Goal: Task Accomplishment & Management: Use online tool/utility

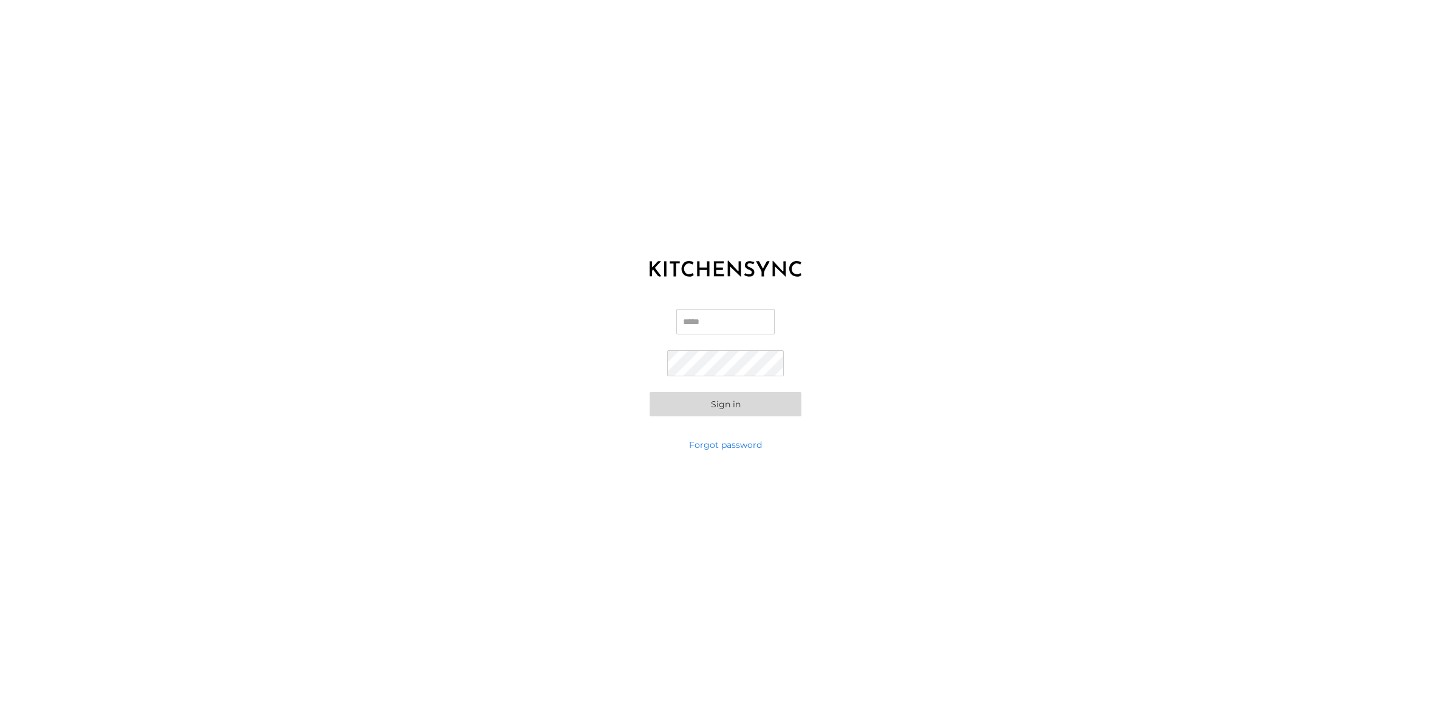
click at [715, 323] on input "Email" at bounding box center [725, 322] width 98 height 26
type input "**********"
click at [744, 414] on button "Sign in" at bounding box center [726, 404] width 152 height 24
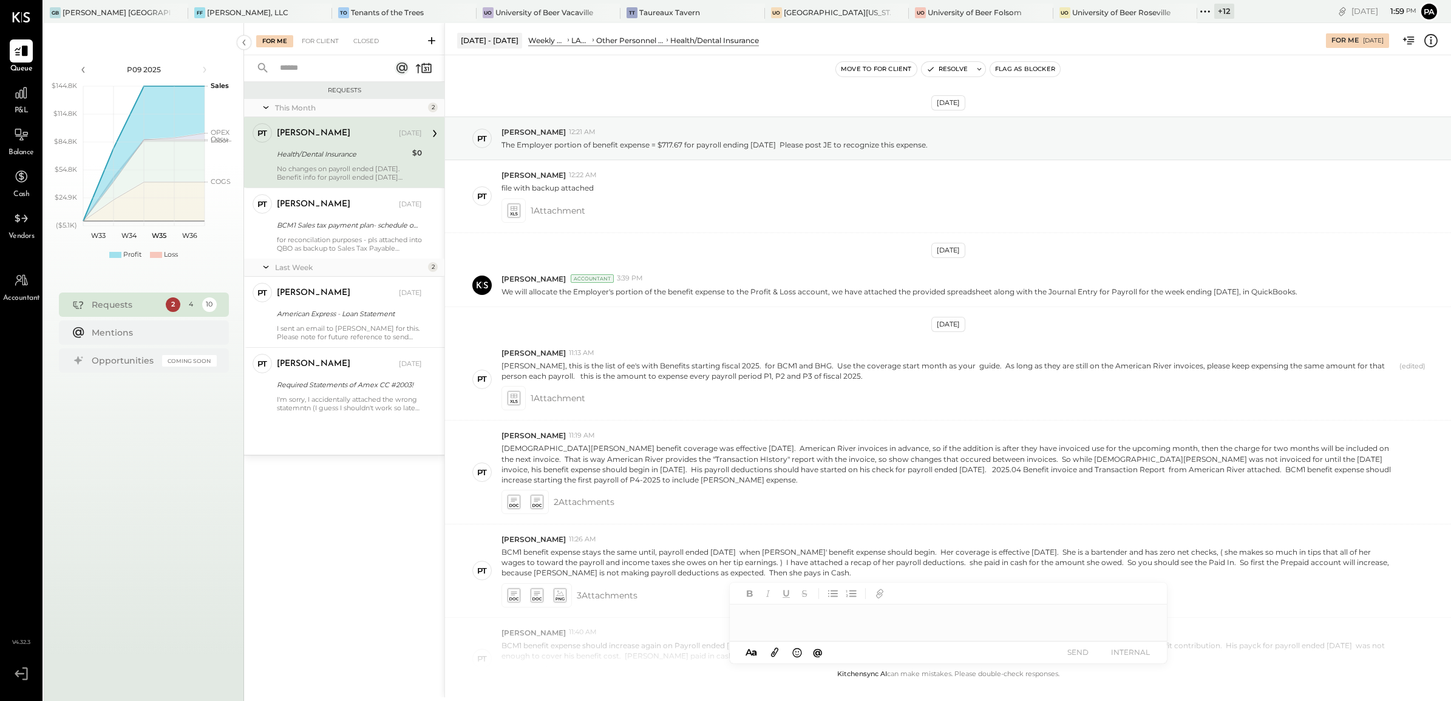
scroll to position [271, 0]
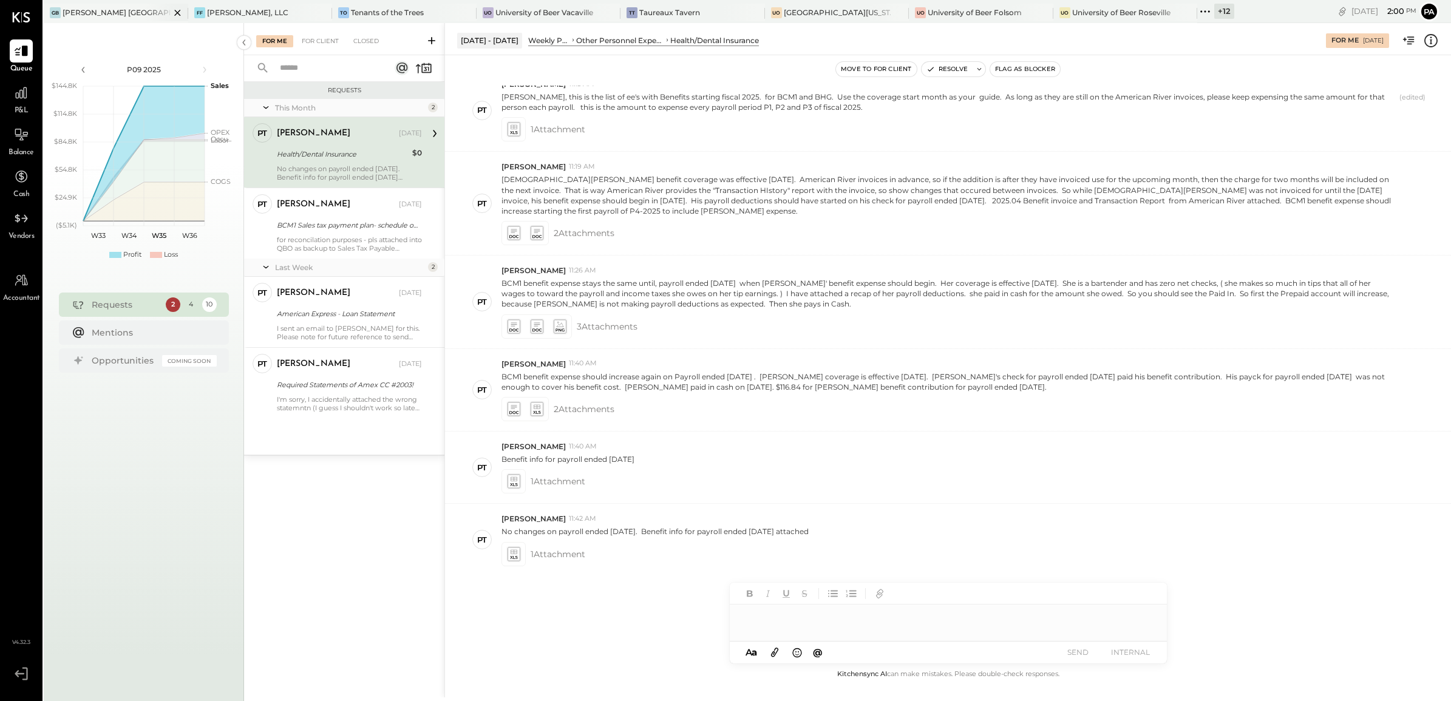
click at [170, 9] on icon at bounding box center [177, 12] width 15 height 15
click at [181, 11] on icon at bounding box center [186, 12] width 15 height 15
click at [197, 12] on icon at bounding box center [197, 13] width 6 height 6
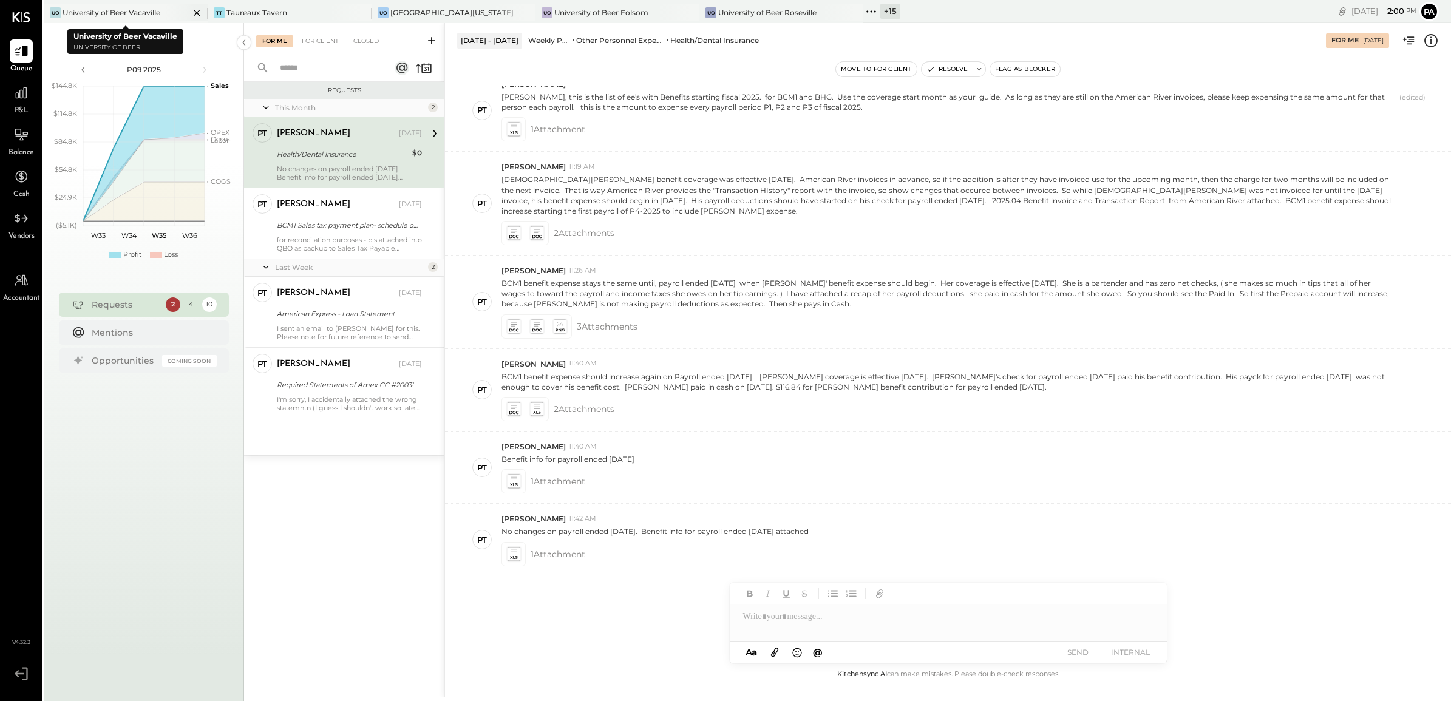
click at [198, 13] on icon at bounding box center [196, 12] width 15 height 15
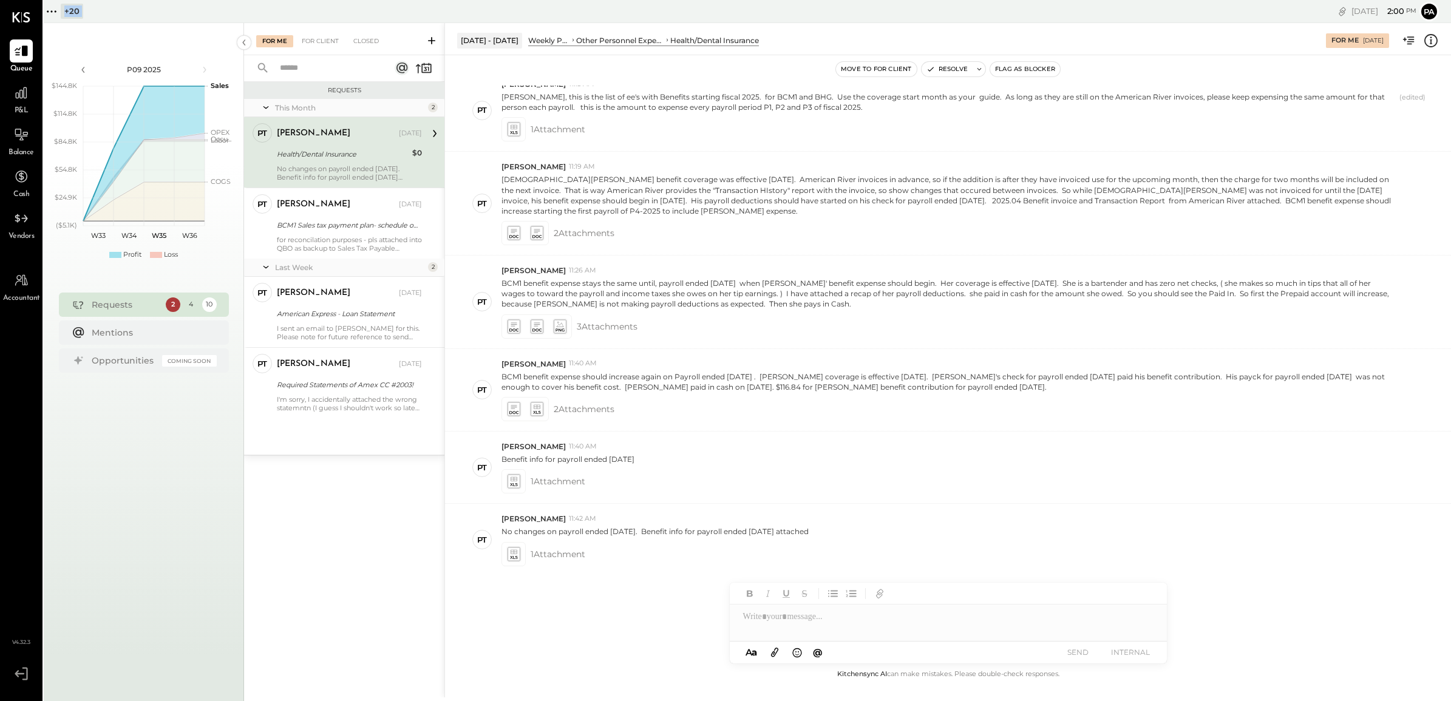
drag, startPoint x: 198, startPoint y: 13, endPoint x: 95, endPoint y: 13, distance: 102.6
click at [95, 13] on div "+ 20 Pinned Locations ( 0 ) Greco Truly Greek Greco Burlington Well Done Hospit…" at bounding box center [377, 11] width 666 height 23
click at [53, 7] on icon at bounding box center [52, 12] width 16 height 16
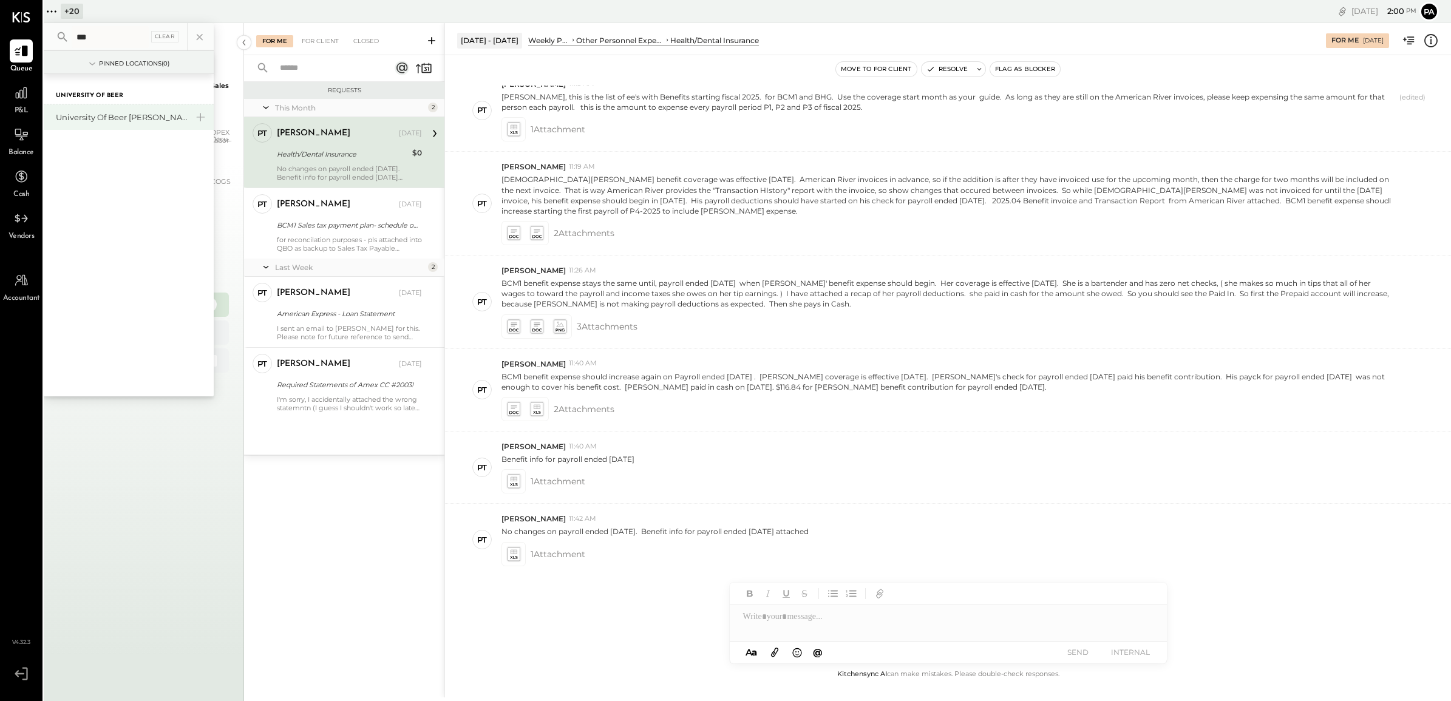
type input "***"
click at [117, 118] on div "University of Beer [PERSON_NAME]" at bounding box center [121, 118] width 131 height 12
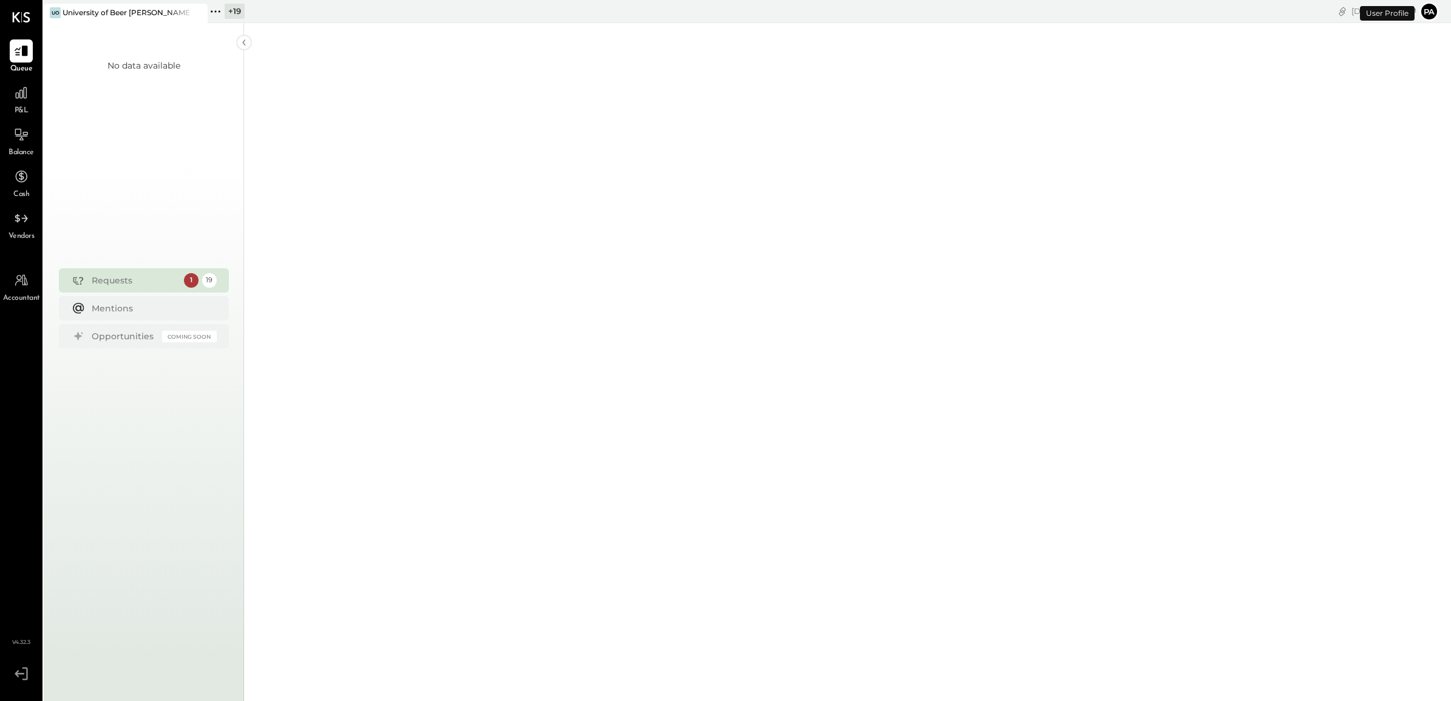
click at [216, 9] on icon at bounding box center [216, 12] width 16 height 16
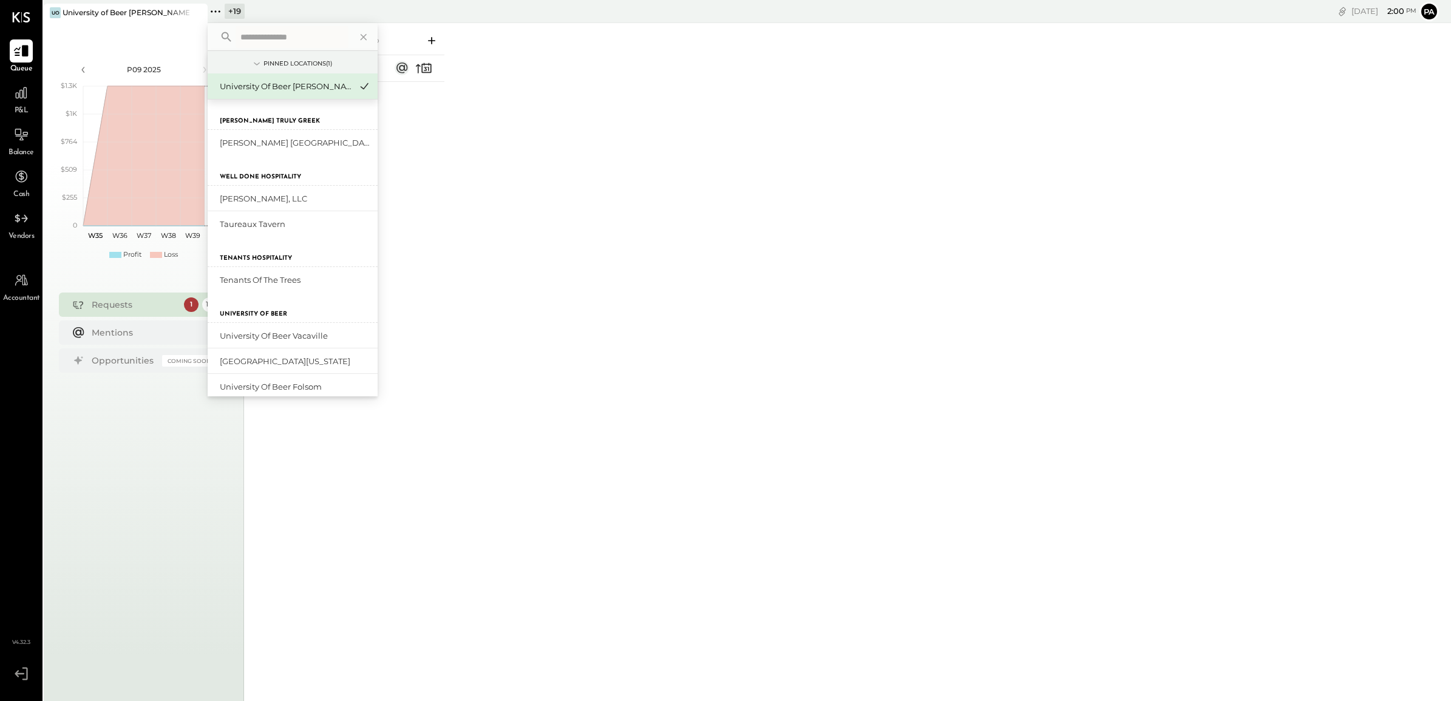
click at [23, 53] on icon at bounding box center [21, 52] width 15 height 12
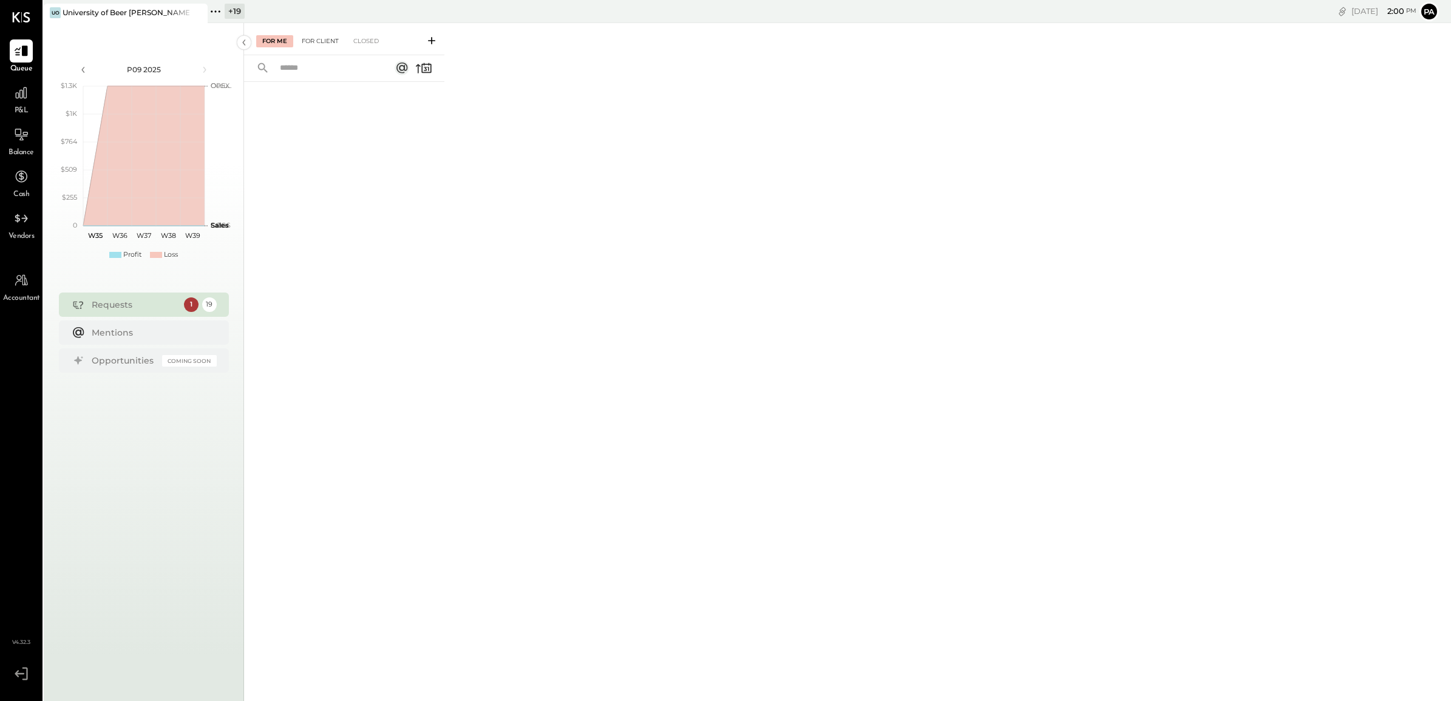
click at [326, 35] on div "For Client" at bounding box center [320, 41] width 49 height 12
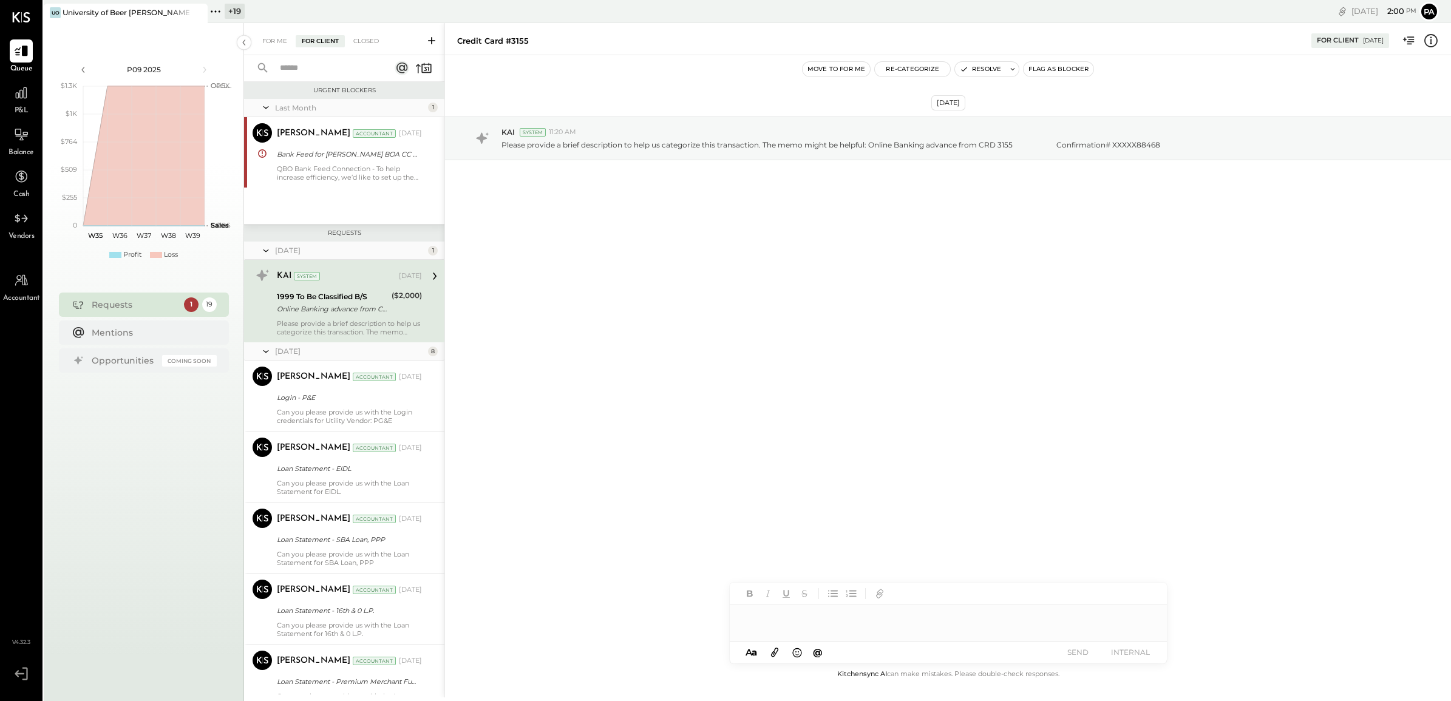
click at [325, 64] on input "text" at bounding box center [328, 68] width 110 height 20
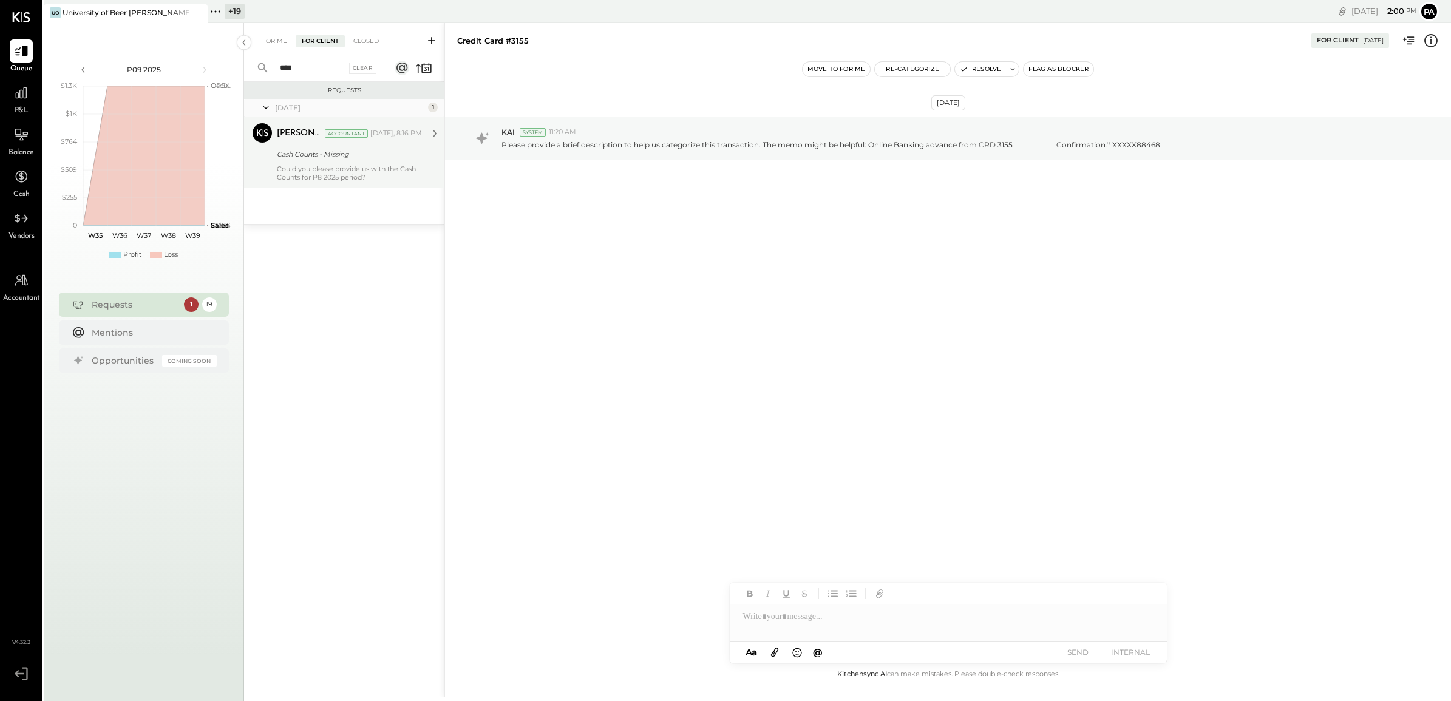
type input "****"
click at [336, 160] on div "Cash Counts - Missing" at bounding box center [347, 154] width 141 height 12
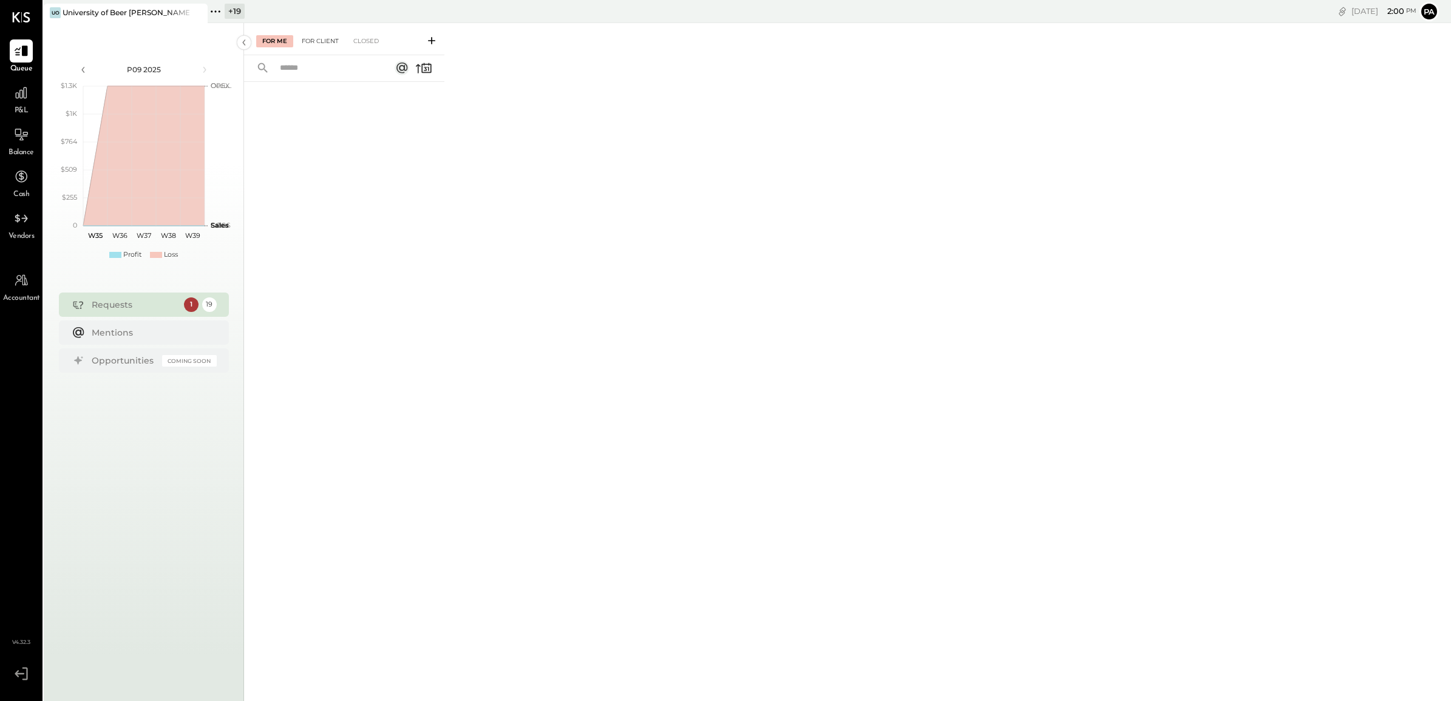
click at [315, 38] on div "For Client" at bounding box center [320, 41] width 49 height 12
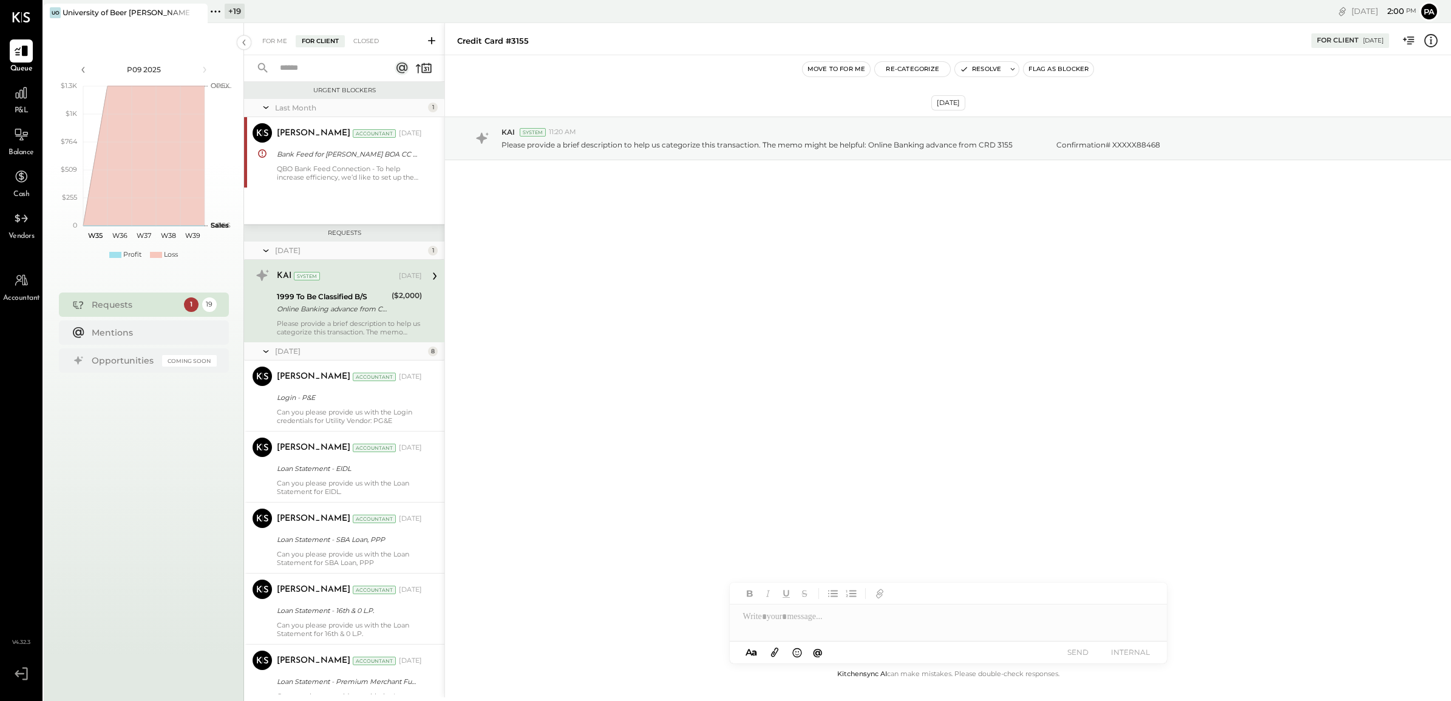
click at [220, 4] on icon at bounding box center [216, 12] width 16 height 16
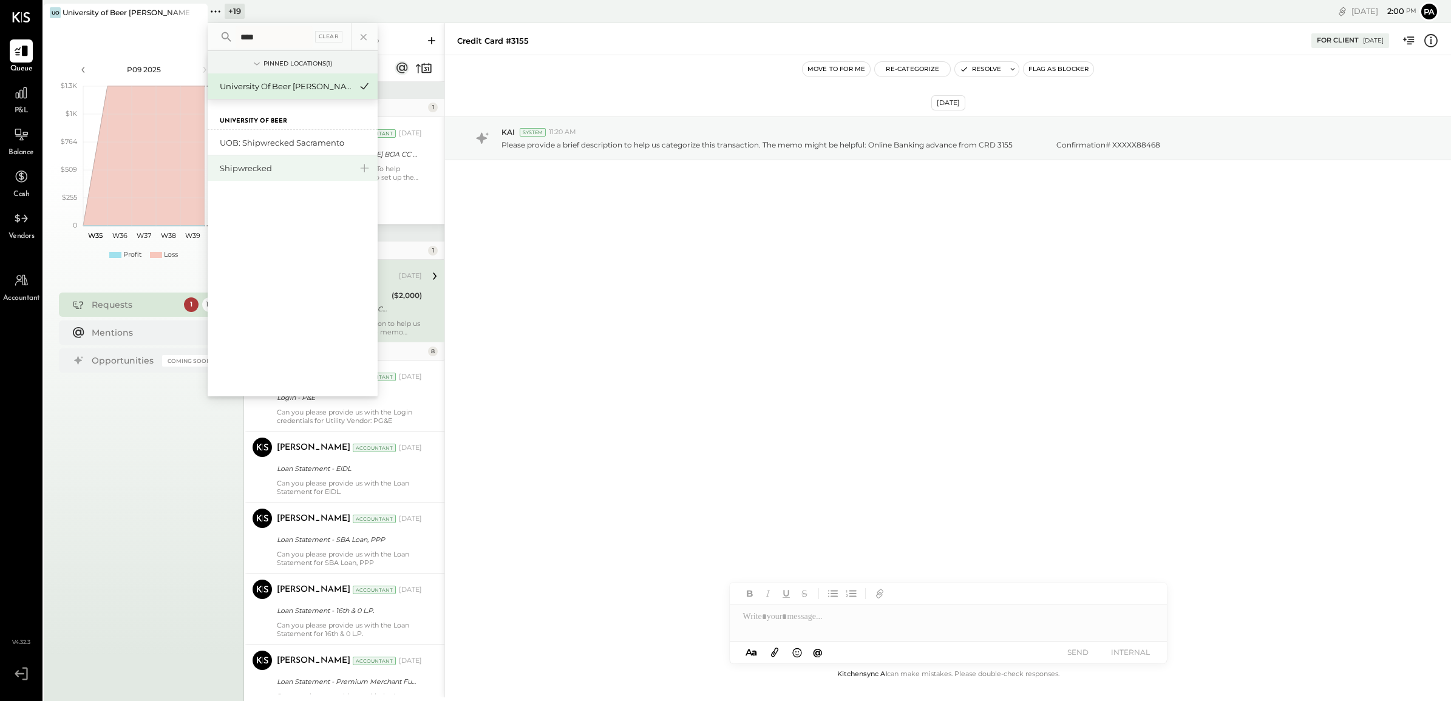
type input "****"
click at [262, 168] on div "Shipwrecked" at bounding box center [285, 169] width 131 height 12
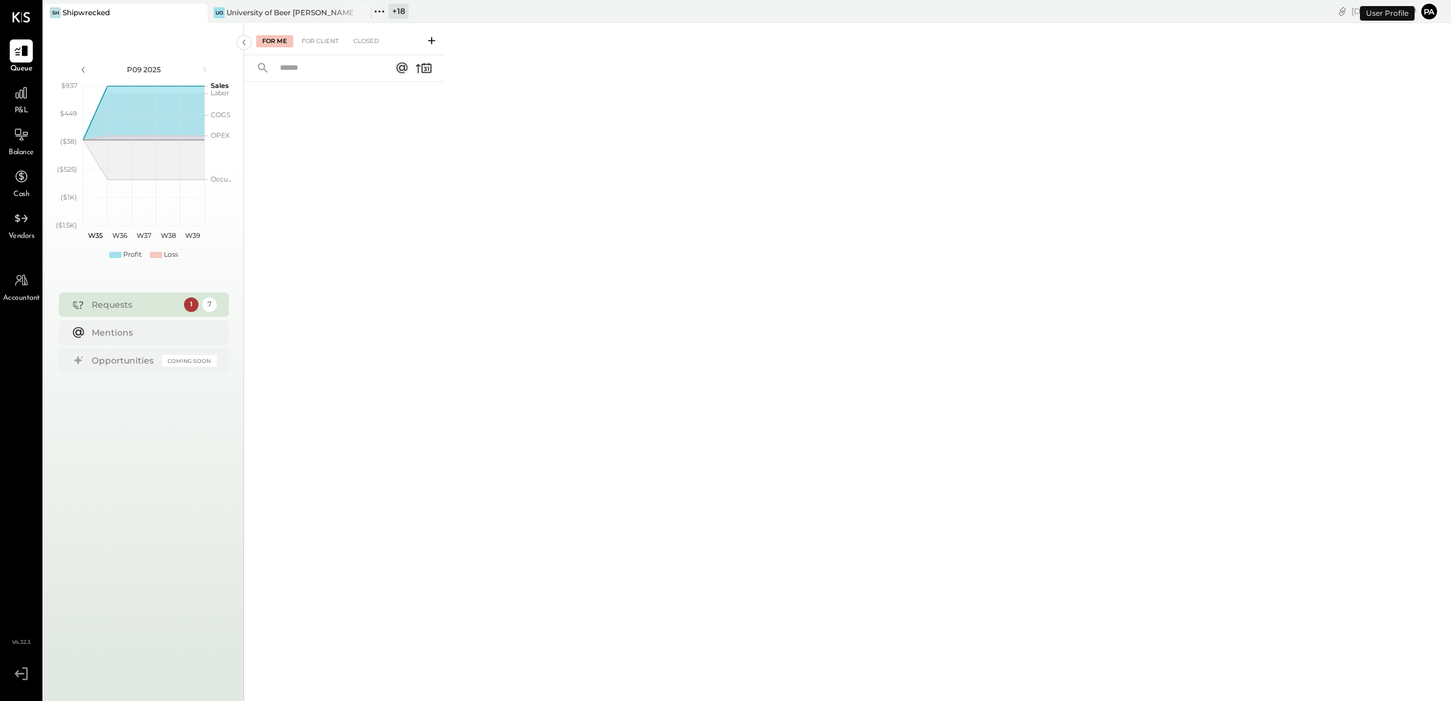
click at [308, 71] on input "text" at bounding box center [328, 68] width 110 height 20
type input "****"
click at [322, 41] on div "For Client" at bounding box center [320, 41] width 49 height 12
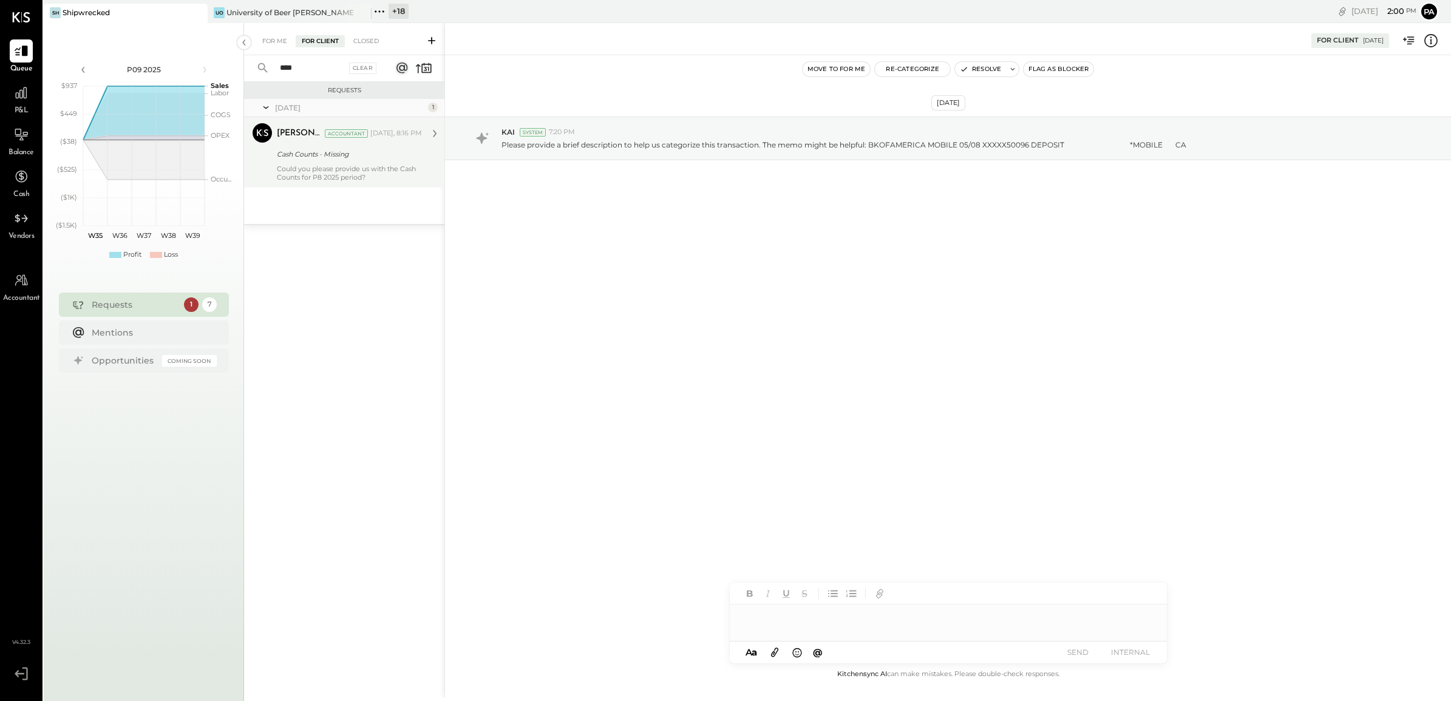
click at [341, 155] on div "Cash Counts - Missing" at bounding box center [347, 154] width 141 height 12
